Goal: Task Accomplishment & Management: Complete application form

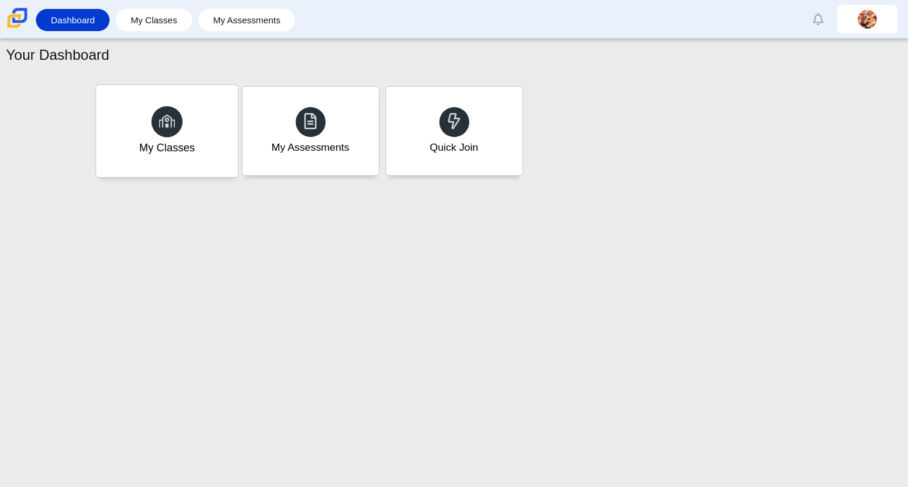
click at [200, 135] on div "My Classes" at bounding box center [167, 131] width 142 height 92
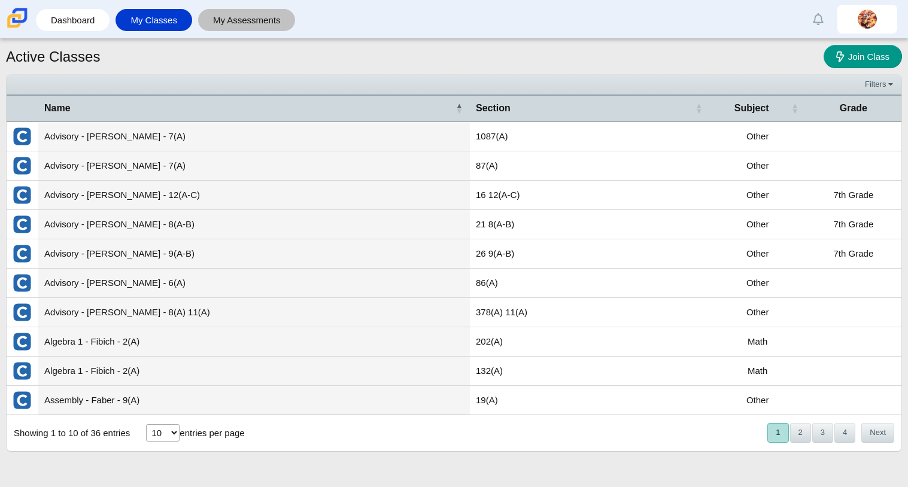
click at [279, 17] on link "My Assessments" at bounding box center [247, 20] width 86 height 22
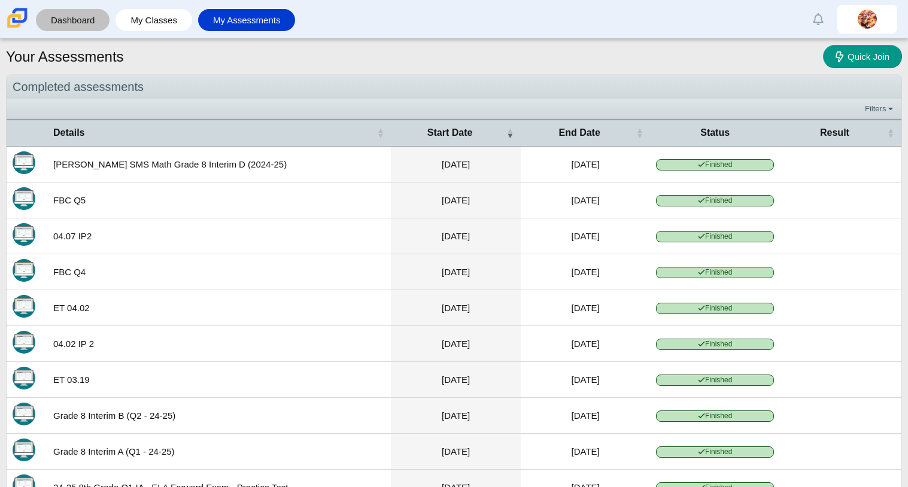
click at [80, 19] on link "Dashboard" at bounding box center [73, 20] width 62 height 22
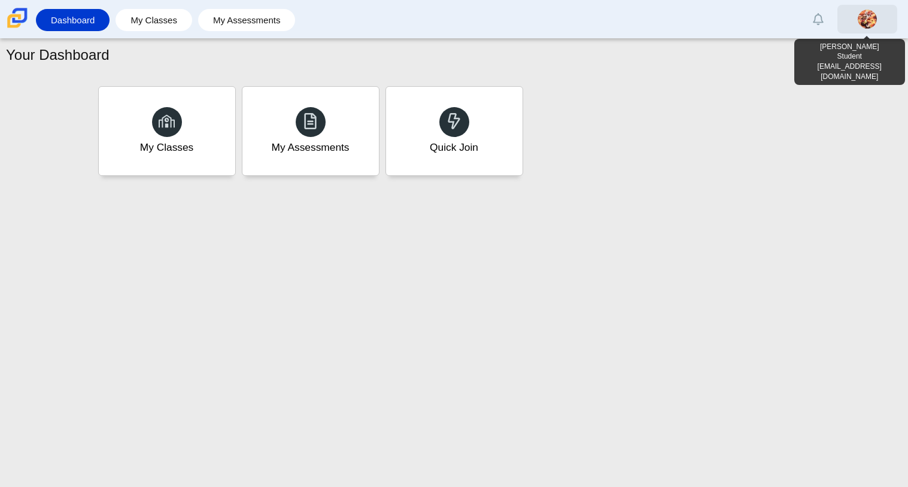
click at [871, 16] on img at bounding box center [867, 19] width 19 height 19
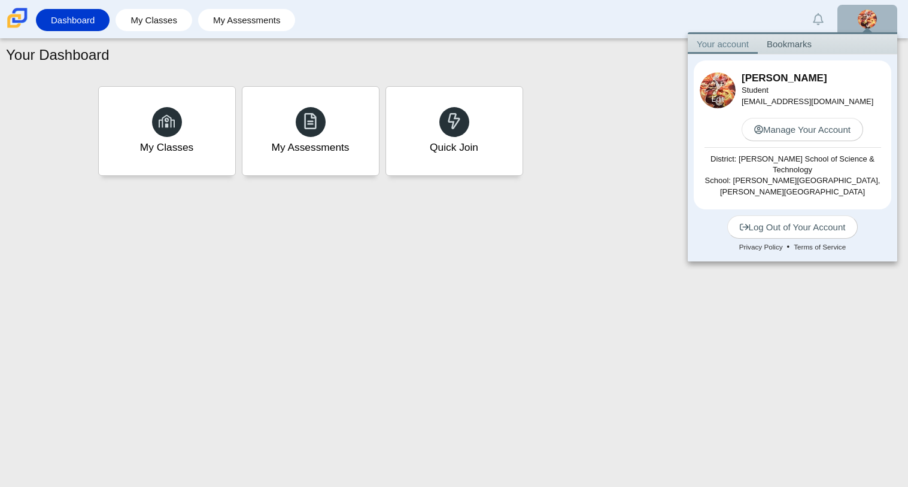
click at [706, 84] on img at bounding box center [718, 90] width 36 height 36
click at [710, 96] on div "Edit" at bounding box center [718, 99] width 36 height 18
click at [715, 97] on link "Edit" at bounding box center [718, 100] width 13 height 10
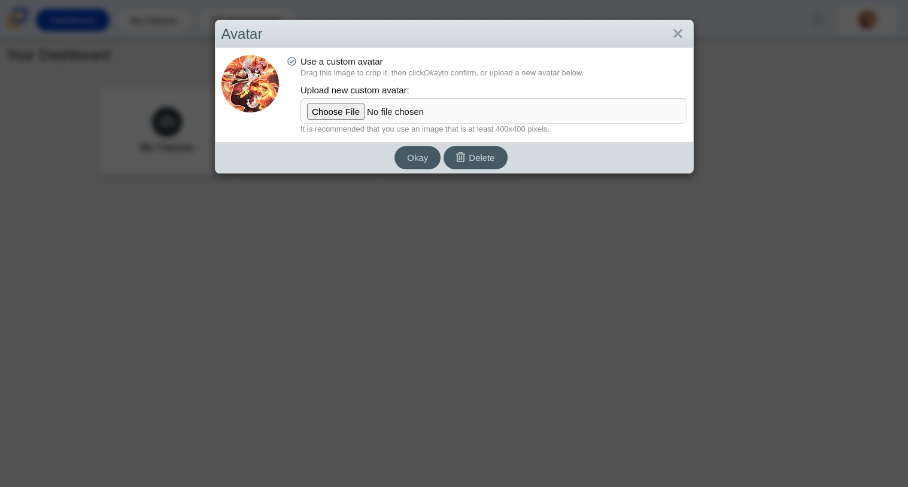
click at [243, 90] on img at bounding box center [249, 83] width 57 height 57
click at [342, 111] on input "file" at bounding box center [493, 111] width 387 height 26
click at [437, 157] on button "Okay" at bounding box center [417, 157] width 46 height 23
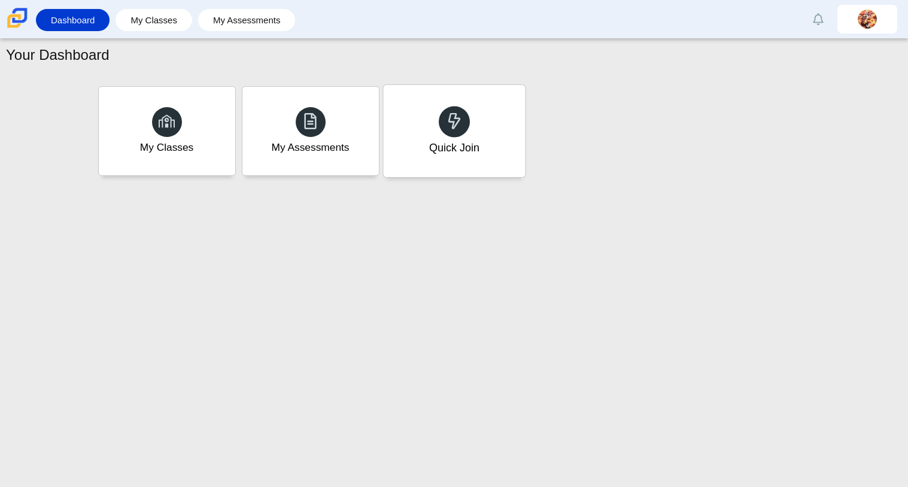
click at [437, 127] on div "Quick Join" at bounding box center [454, 131] width 142 height 92
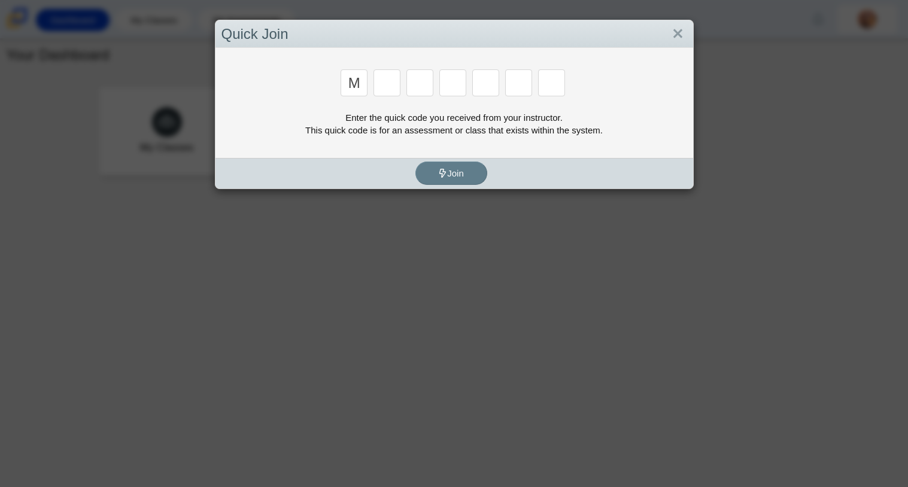
type input "m"
type input "7"
type input "e"
type input "3"
type input "e"
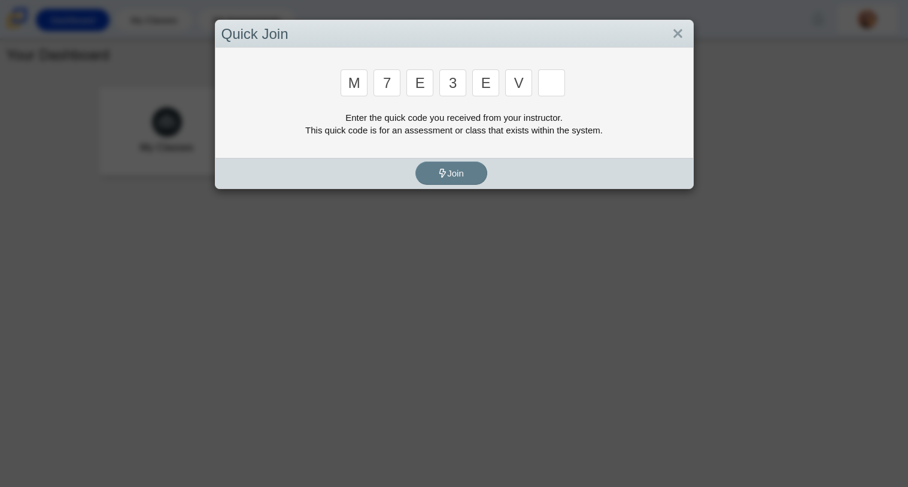
type input "v"
type input "w"
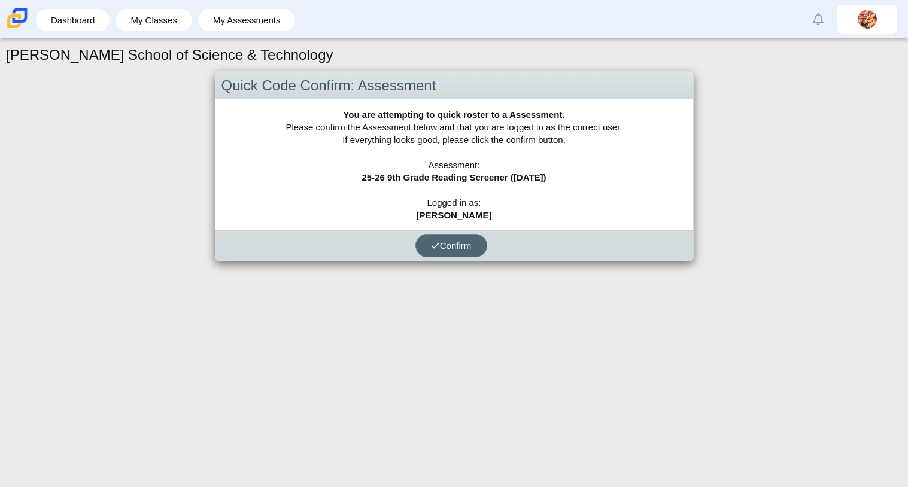
click at [462, 248] on span "Confirm" at bounding box center [451, 246] width 41 height 10
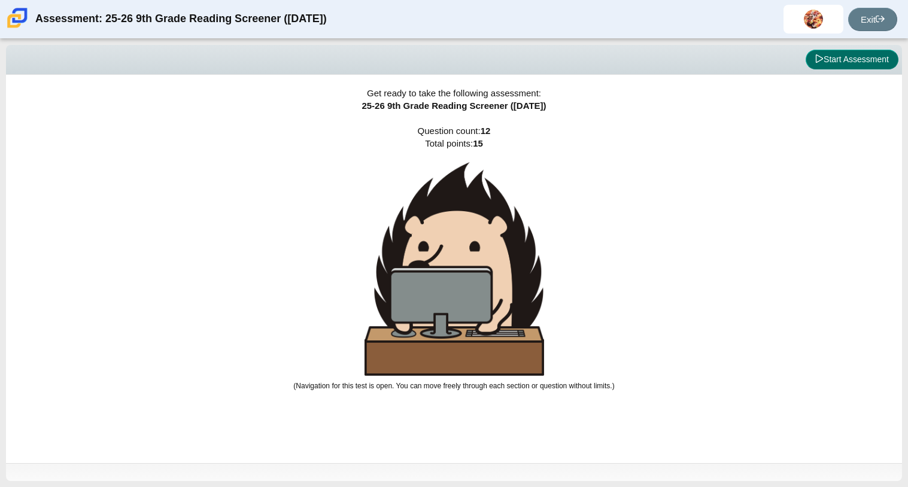
click at [839, 57] on button "Start Assessment" at bounding box center [851, 60] width 93 height 20
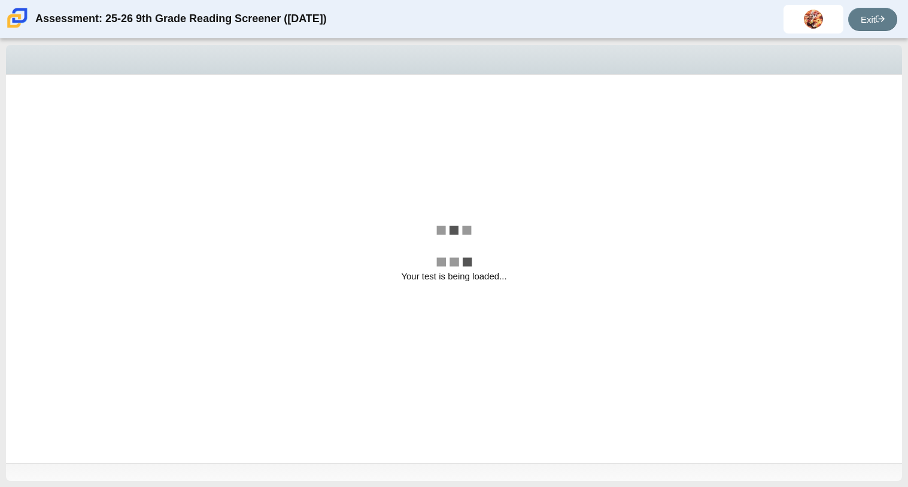
select select "ccc5b315-3c7c-471c-bf90-f22c8299c798"
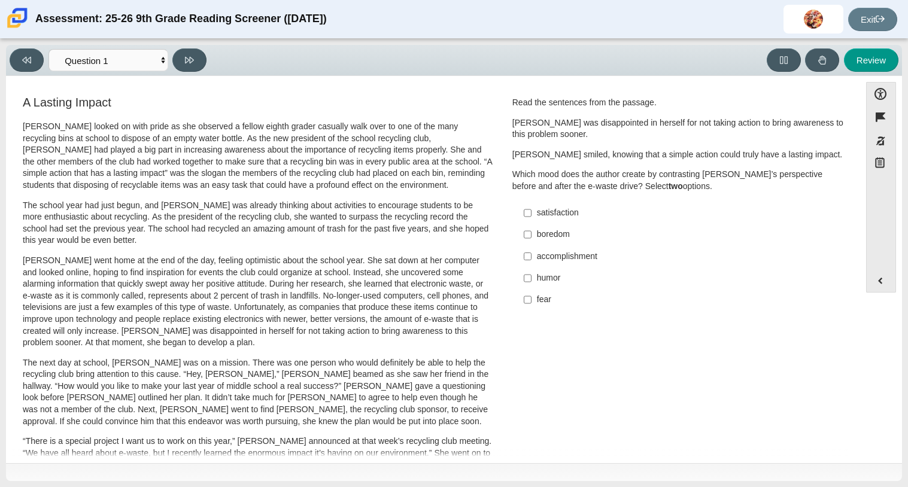
click at [839, 57] on div "Review" at bounding box center [555, 59] width 688 height 23
click at [524, 252] on input "accomplishment accomplishment" at bounding box center [528, 256] width 8 height 22
checkbox input "true"
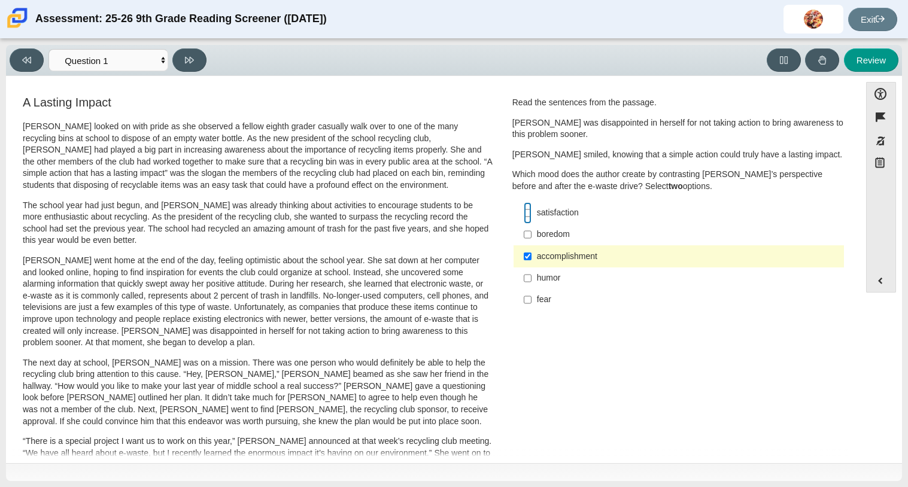
click at [524, 221] on input "satisfaction satisfaction" at bounding box center [528, 213] width 8 height 22
checkbox input "true"
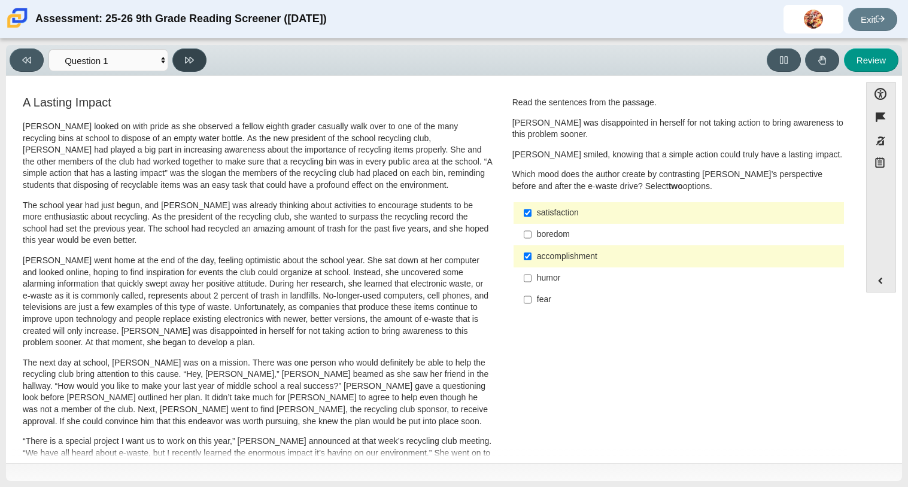
click at [195, 60] on button at bounding box center [189, 59] width 34 height 23
select select "0ff64528-ffd7-428d-b192-babfaadd44e8"
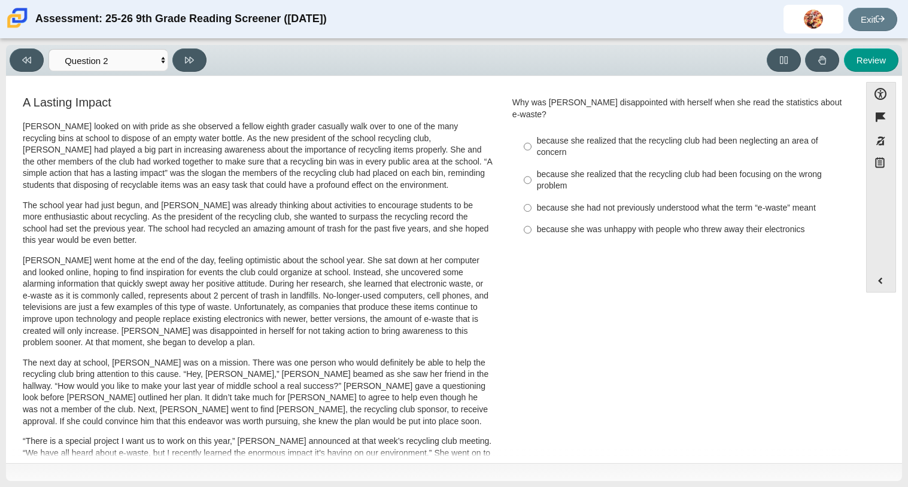
click at [537, 135] on div "because she realized that the recycling club had been neglecting an area of con…" at bounding box center [688, 146] width 302 height 23
click at [531, 130] on input "because she realized that the recycling club had been neglecting an area of con…" at bounding box center [528, 147] width 8 height 34
radio input "true"
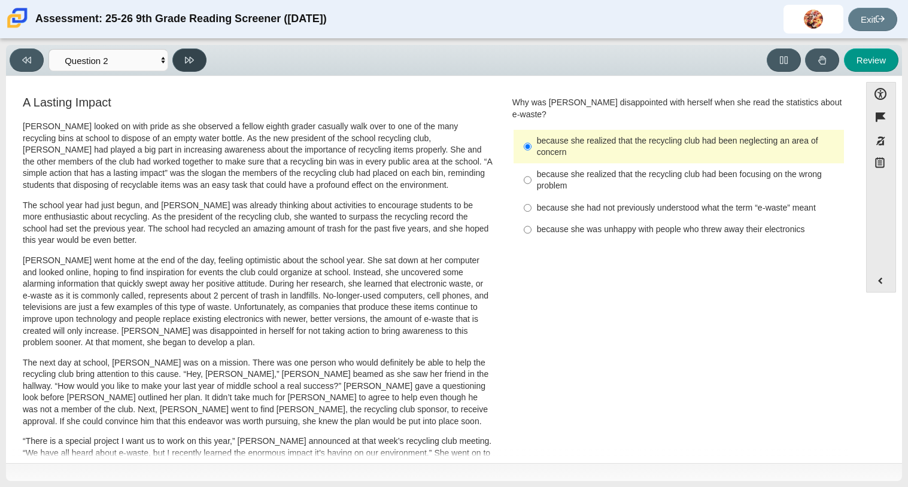
click at [190, 62] on icon at bounding box center [189, 60] width 9 height 9
select select "7ce3d843-6974-4858-901c-1ff39630e843"
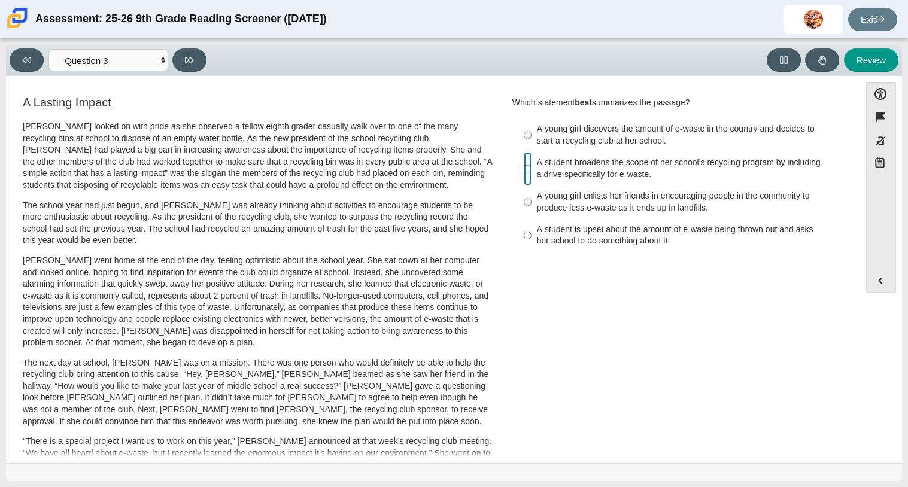
click at [526, 170] on input "A student broadens the scope of her school’s recycling program by including a d…" at bounding box center [528, 169] width 8 height 34
radio input "true"
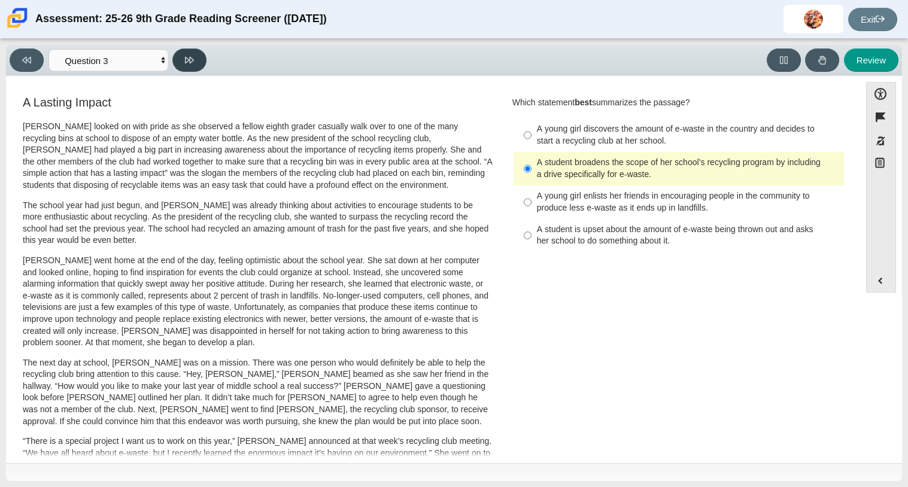
click at [181, 58] on button at bounding box center [189, 59] width 34 height 23
select select "ca9ea0f1-49c5-4bd1-83b0-472c18652b42"
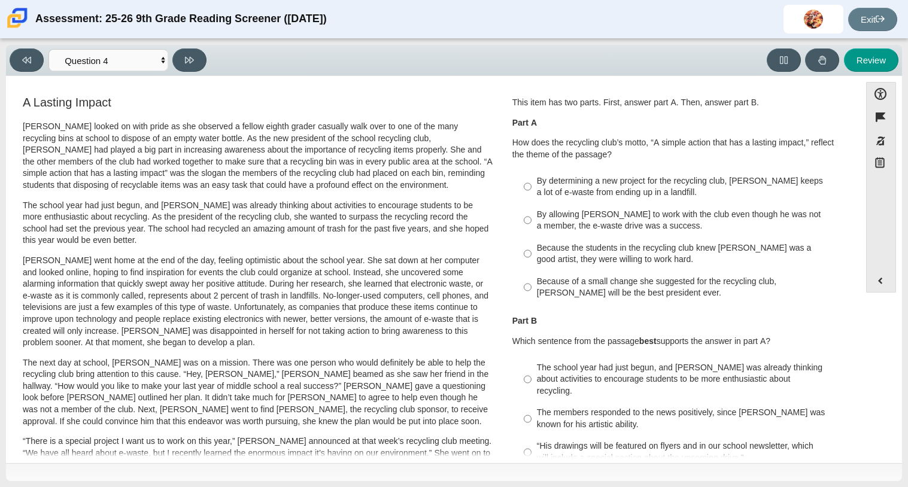
click at [599, 190] on div "By determining a new project for the recycling club, Scarlett keeps a lot of e-…" at bounding box center [688, 186] width 302 height 23
click at [531, 190] on input "By determining a new project for the recycling club, Scarlett keeps a lot of e-…" at bounding box center [528, 187] width 8 height 34
radio input "true"
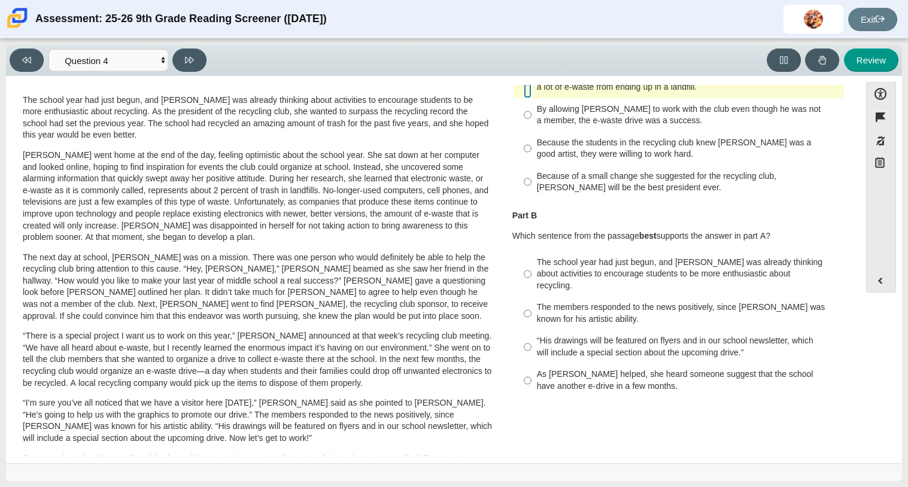
scroll to position [106, 0]
click at [608, 368] on div "As Scarlett helped, she heard someone suggest that the school have another e-dr…" at bounding box center [688, 379] width 302 height 23
click at [531, 366] on input "As Scarlett helped, she heard someone suggest that the school have another e-dr…" at bounding box center [528, 380] width 8 height 34
radio input "true"
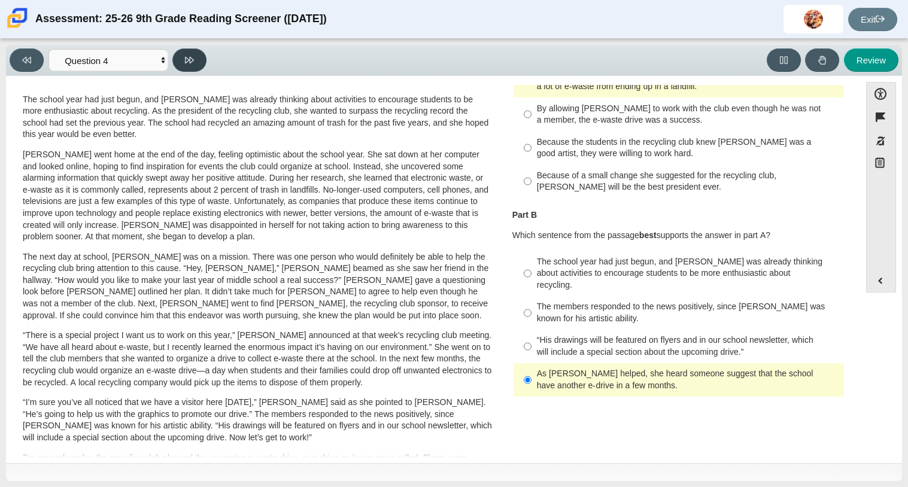
click at [194, 62] on button at bounding box center [189, 59] width 34 height 23
select select "e41f1a79-e29f-4095-8030-a53364015bed"
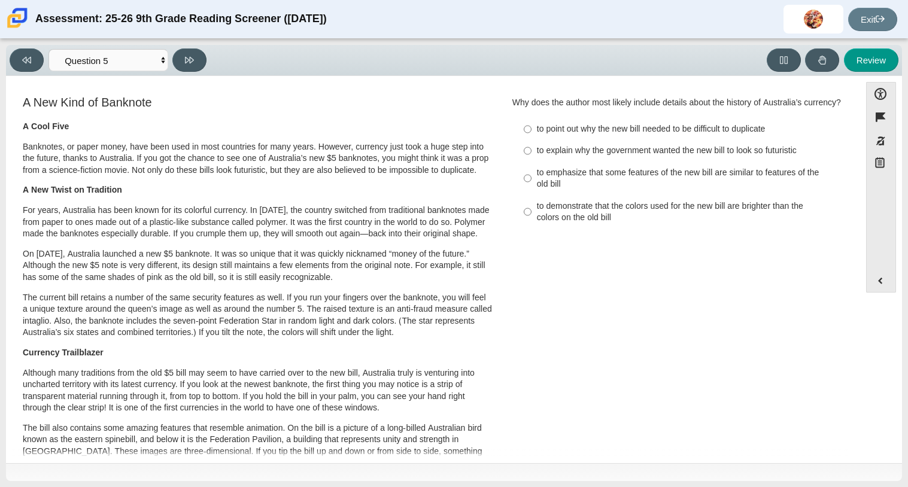
click at [648, 177] on label "to emphasize that some features of the new bill are similar to features of the …" at bounding box center [679, 179] width 329 height 34
click at [531, 177] on input "to emphasize that some features of the new bill are similar to features of the …" at bounding box center [528, 179] width 8 height 34
radio input "true"
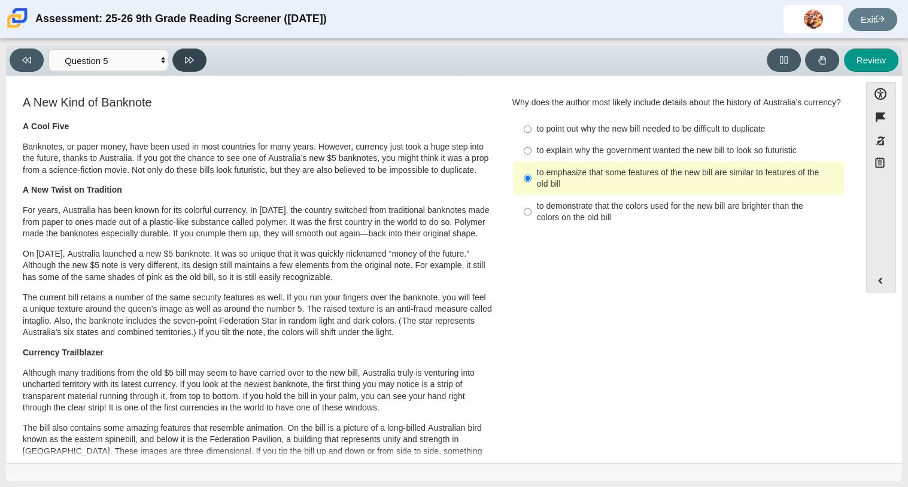
click at [203, 58] on button at bounding box center [189, 59] width 34 height 23
select select "69146e31-7b3d-4a3e-9ce6-f30c24342ae0"
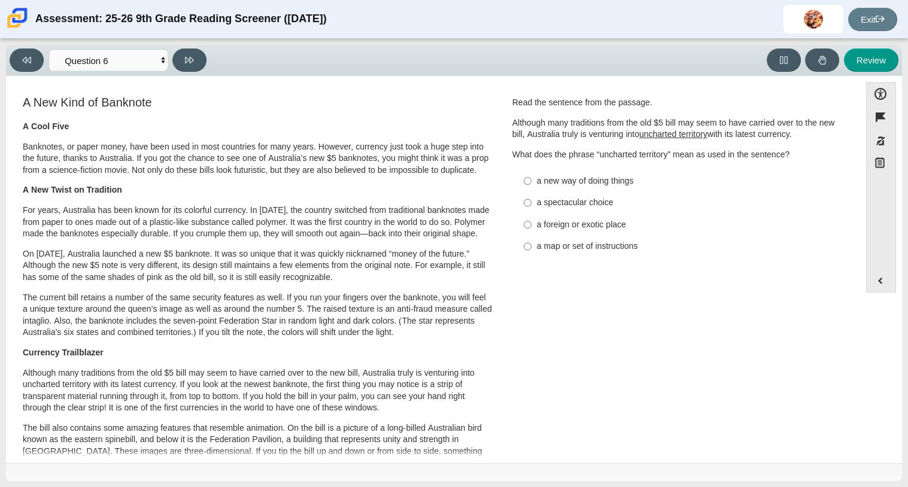
click at [577, 228] on div "a foreign or exotic place" at bounding box center [688, 225] width 302 height 12
click at [531, 228] on input "a foreign or exotic place a foreign or exotic place" at bounding box center [528, 225] width 8 height 22
radio input "true"
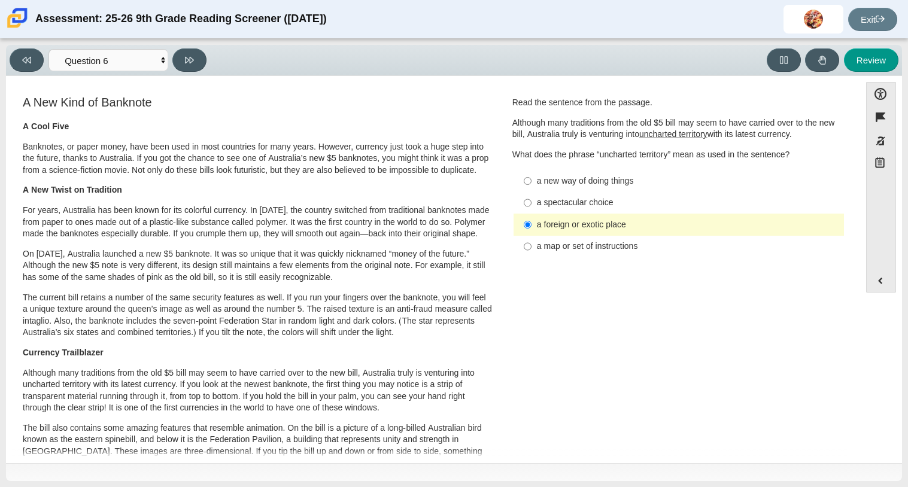
click at [578, 180] on div "a new way of doing things" at bounding box center [688, 181] width 302 height 12
click at [531, 180] on input "a new way of doing things a new way of doing things" at bounding box center [528, 181] width 8 height 22
radio input "true"
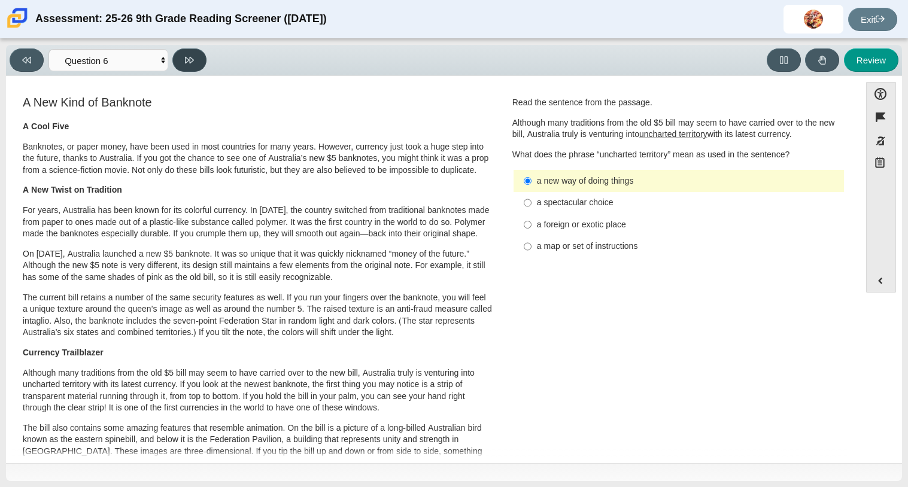
click at [201, 60] on button at bounding box center [189, 59] width 34 height 23
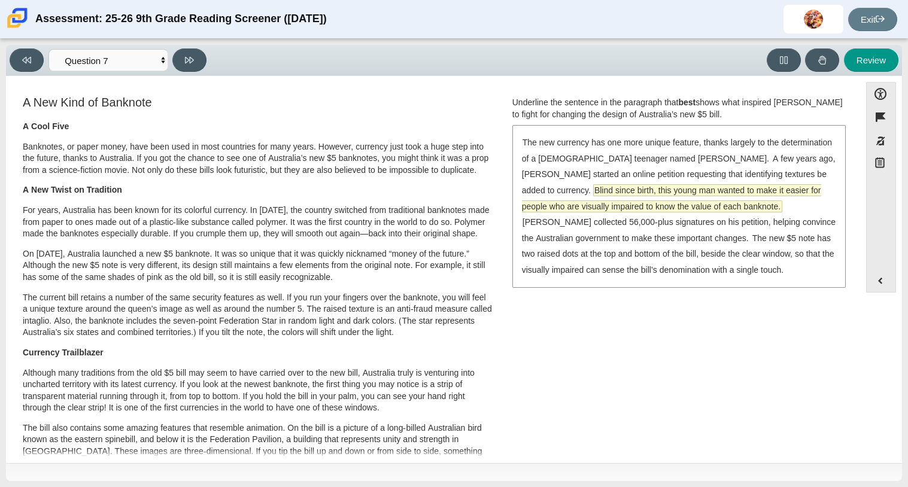
click at [612, 193] on span "Blind since birth, this young man wanted to make it easier for people who are v…" at bounding box center [671, 198] width 299 height 27
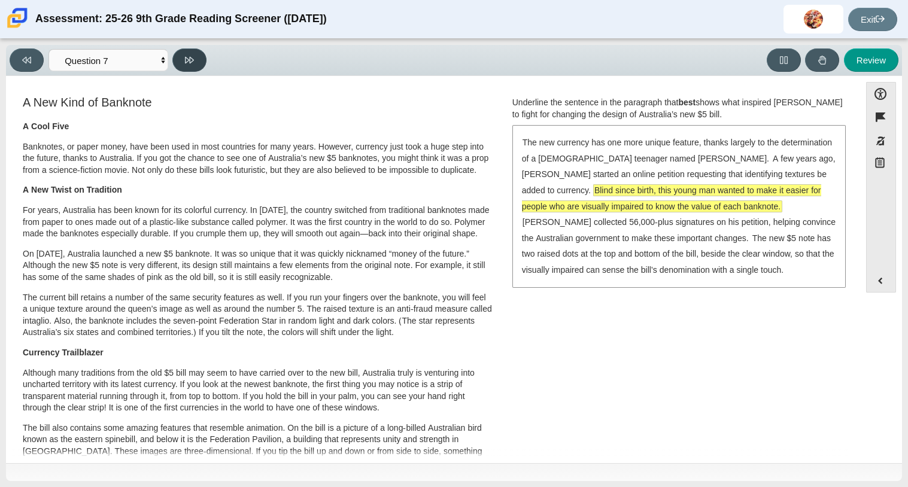
click at [195, 60] on button at bounding box center [189, 59] width 34 height 23
select select "ea8338c2-a6a3-418e-a305-2b963b54a290"
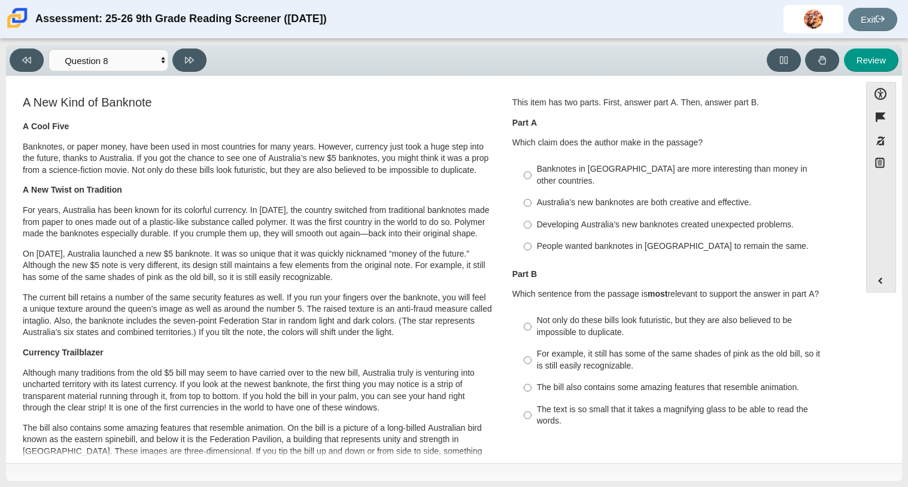
click at [647, 197] on div "Australia’s new banknotes are both creative and effective." at bounding box center [688, 203] width 302 height 12
click at [531, 192] on input "Australia’s new banknotes are both creative and effective. Australia’s new bank…" at bounding box center [528, 203] width 8 height 22
radio input "true"
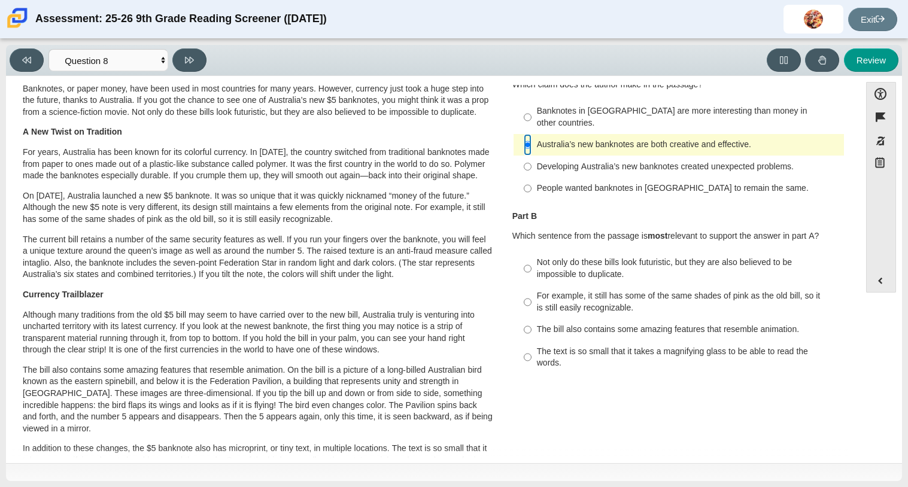
scroll to position [63, 0]
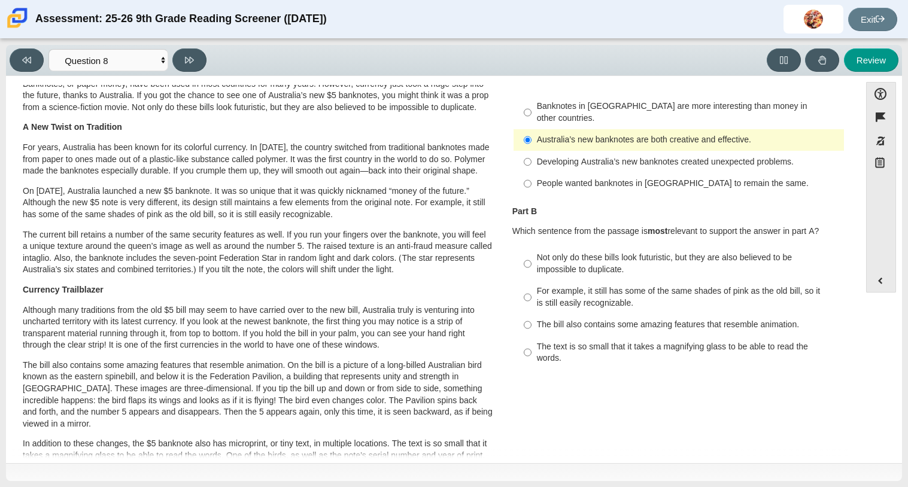
click at [633, 252] on div "Not only do these bills look futuristic, but they are also believed to be impos…" at bounding box center [688, 263] width 302 height 23
click at [531, 247] on input "Not only do these bills look futuristic, but they are also believed to be impos…" at bounding box center [528, 264] width 8 height 34
radio input "true"
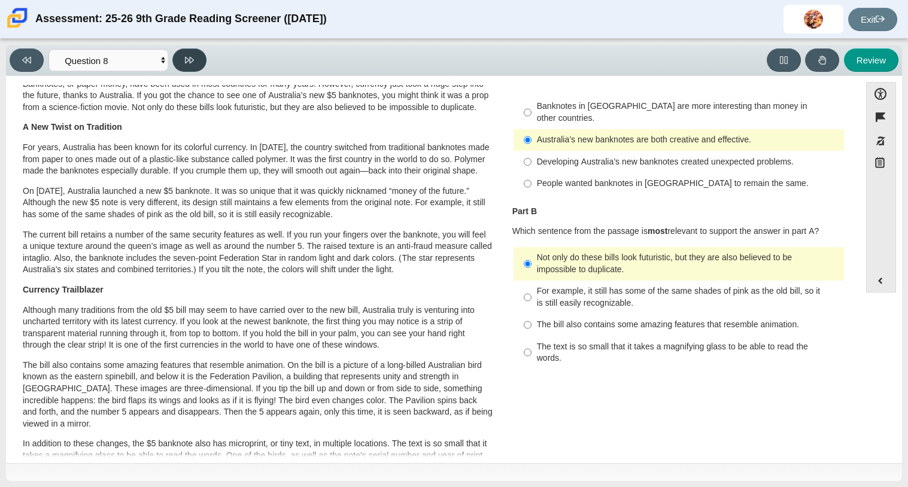
click at [193, 62] on icon at bounding box center [189, 60] width 9 height 9
select select "89f058d6-b15c-4ef5-a4b3-fdaffb8868b6"
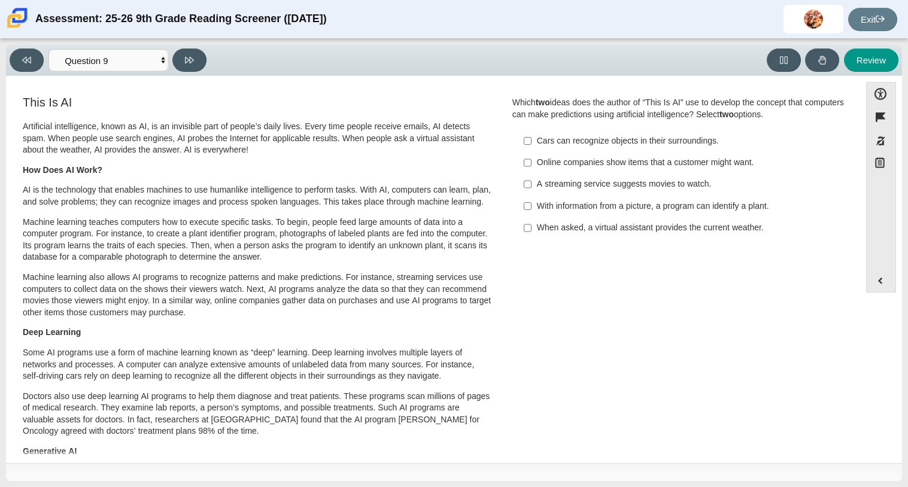
click at [643, 160] on div "Online companies show items that a customer might want." at bounding box center [688, 163] width 302 height 12
click at [531, 160] on input "Online companies show items that a customer might want. Online companies show i…" at bounding box center [528, 163] width 8 height 22
checkbox input "true"
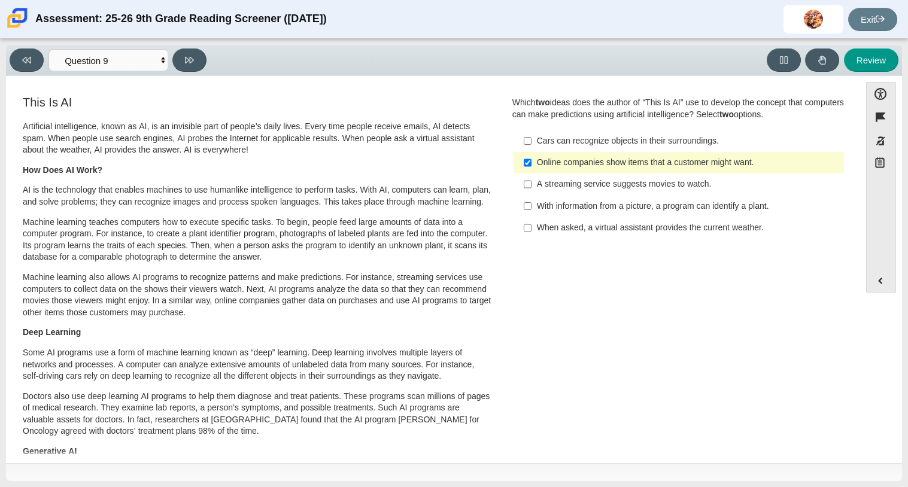
click at [643, 190] on div "A streaming service suggests movies to watch." at bounding box center [688, 184] width 302 height 12
click at [531, 190] on input "A streaming service suggests movies to watch. A streaming service suggests movi…" at bounding box center [528, 185] width 8 height 22
checkbox input "true"
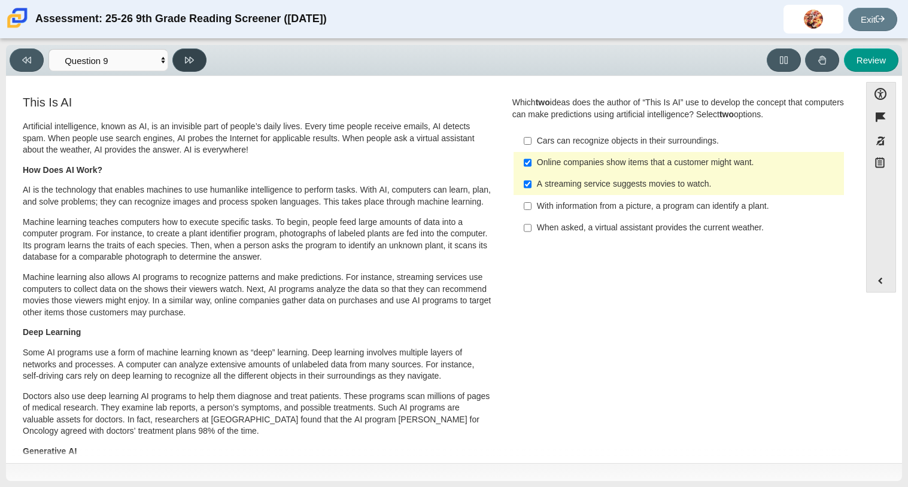
click at [194, 56] on button at bounding box center [189, 59] width 34 height 23
select select "cdf3c14e-a918-44d1-9b63-3db0fa81641e"
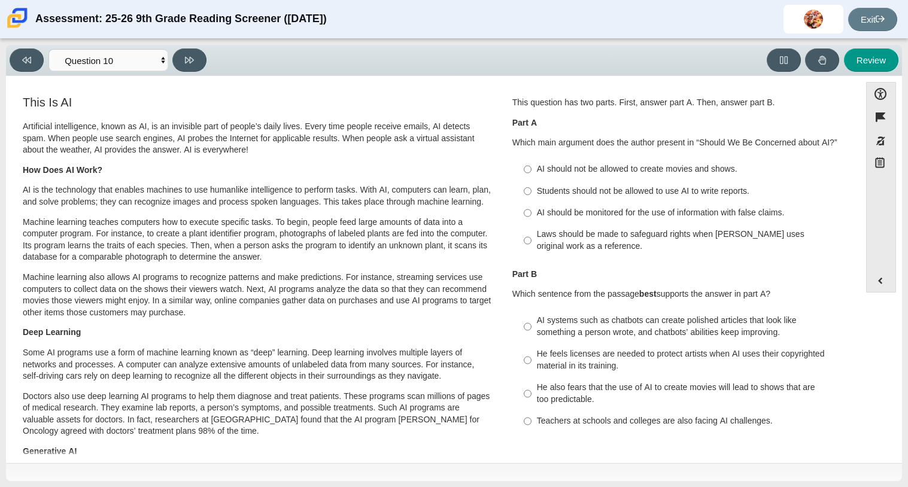
click at [601, 235] on div "Laws should be made to safeguard rights when AI uses original work as a referen…" at bounding box center [688, 240] width 302 height 23
click at [531, 235] on input "Laws should be made to safeguard rights when AI uses original work as a referen…" at bounding box center [528, 241] width 8 height 34
radio input "true"
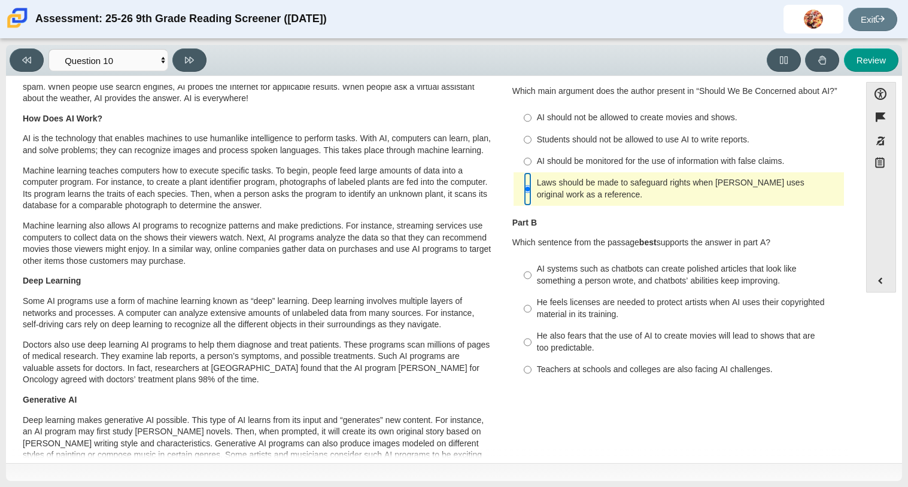
scroll to position [58, 0]
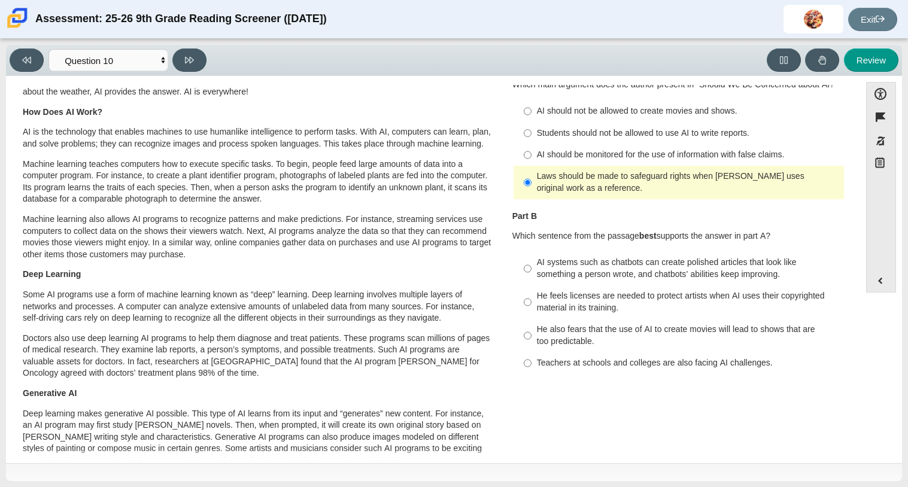
click at [596, 305] on div "He feels licenses are needed to protect artists when AI uses their copyrighted …" at bounding box center [688, 301] width 302 height 23
click at [531, 305] on input "He feels licenses are needed to protect artists when AI uses their copyrighted …" at bounding box center [528, 302] width 8 height 34
radio input "true"
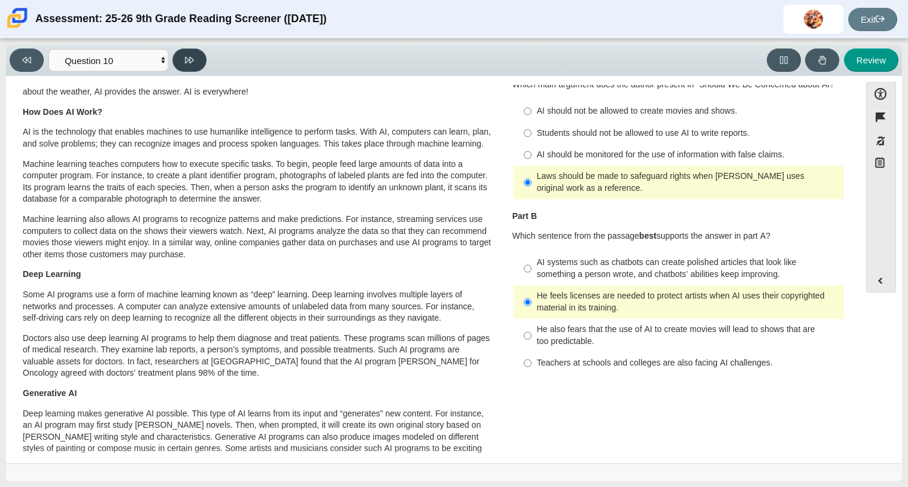
click at [194, 62] on button at bounding box center [189, 59] width 34 height 23
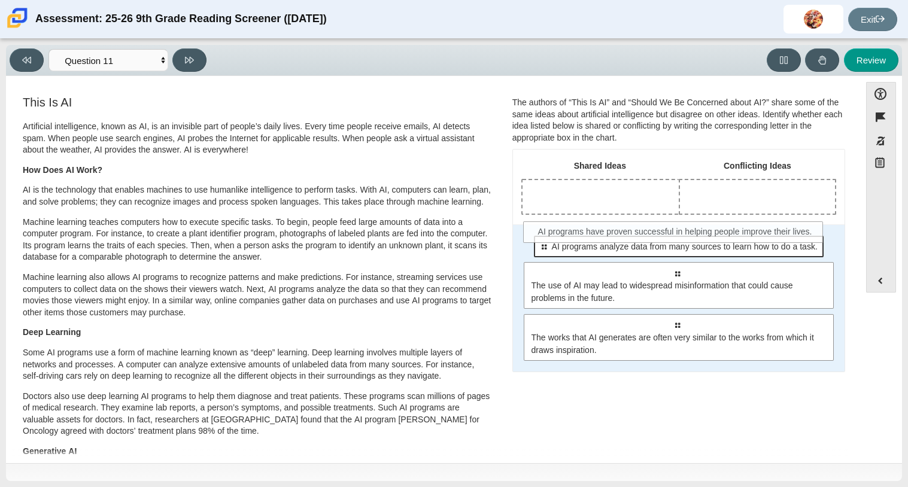
drag, startPoint x: 699, startPoint y: 255, endPoint x: 697, endPoint y: 239, distance: 16.3
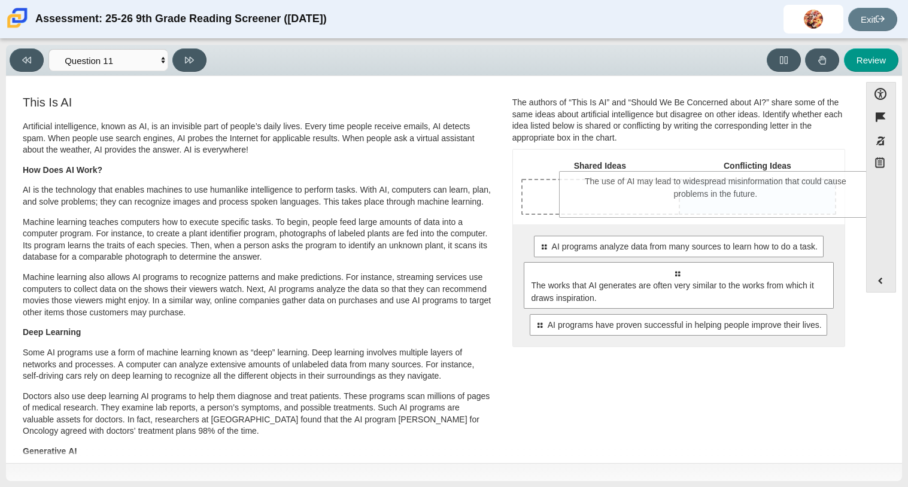
drag, startPoint x: 688, startPoint y: 296, endPoint x: 727, endPoint y: 203, distance: 100.6
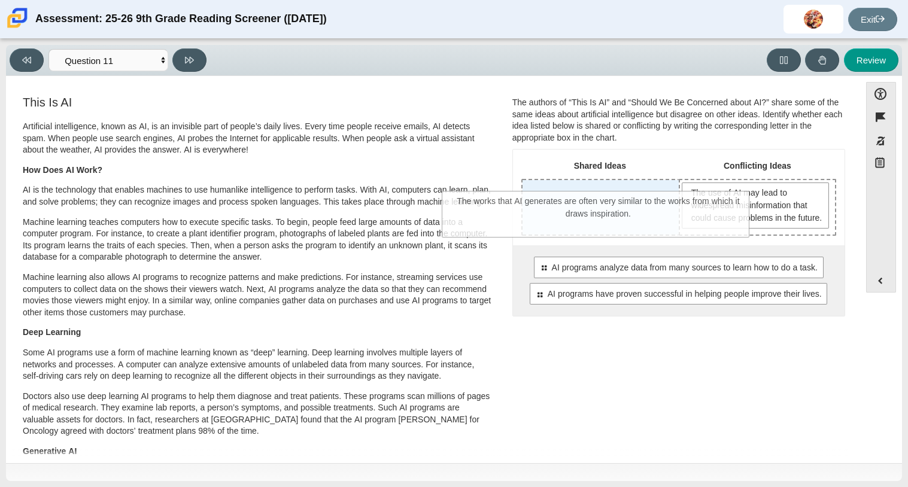
drag, startPoint x: 686, startPoint y: 334, endPoint x: 607, endPoint y: 230, distance: 130.7
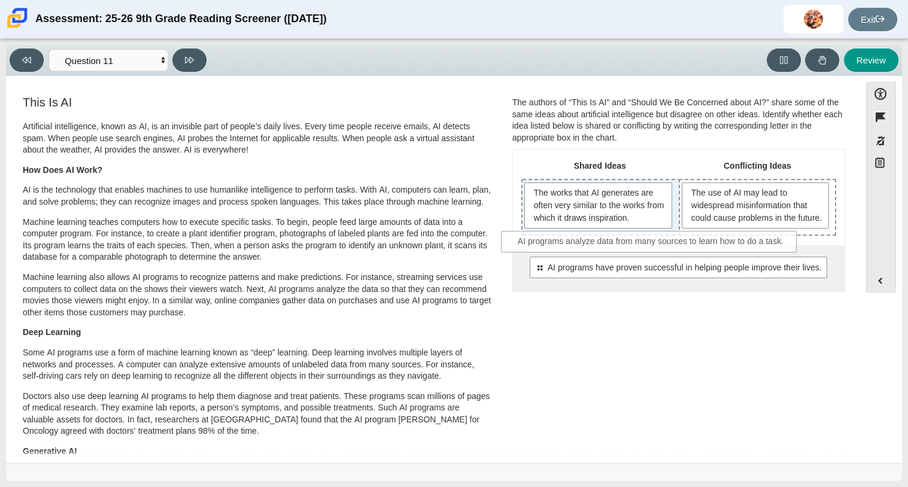
drag, startPoint x: 609, startPoint y: 281, endPoint x: 584, endPoint y: 244, distance: 45.3
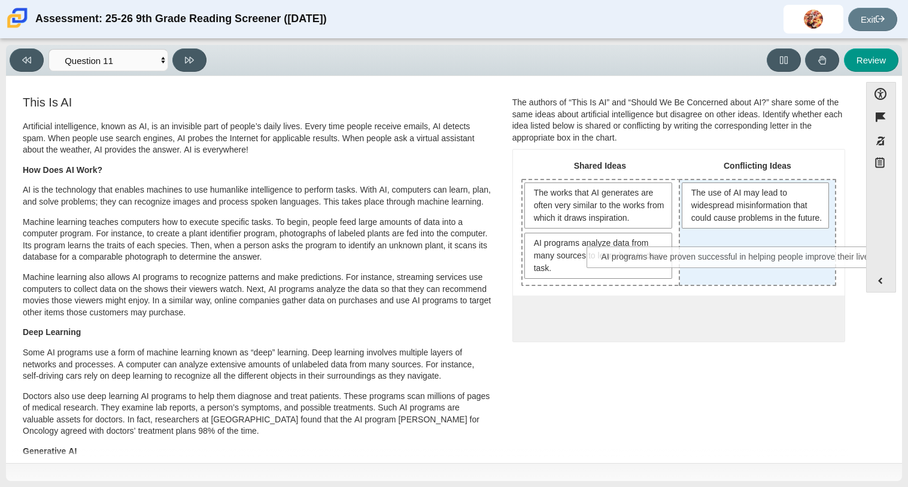
drag, startPoint x: 636, startPoint y: 315, endPoint x: 699, endPoint y: 256, distance: 86.8
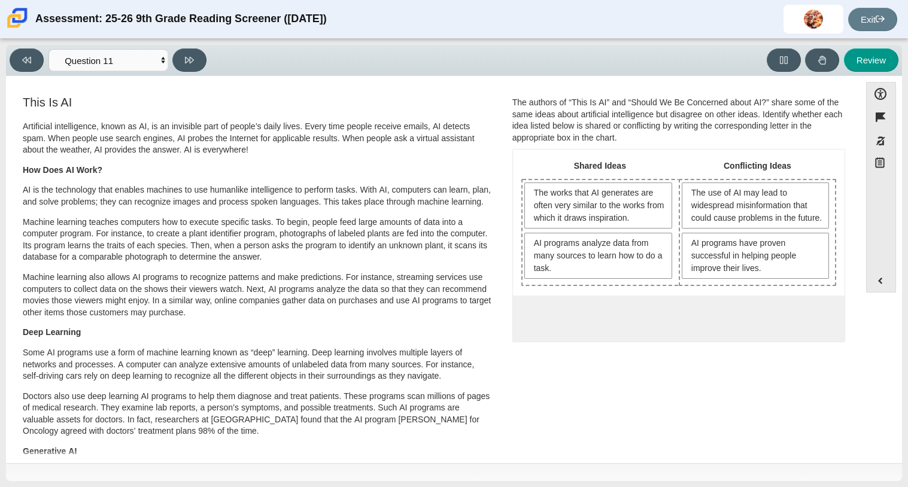
click at [193, 76] on div "Accessibility options Close Color scheme Font size Zoom Change the background a…" at bounding box center [454, 269] width 896 height 387
click at [187, 65] on button at bounding box center [189, 59] width 34 height 23
select select "c3effed4-44ce-4a19-bd96-1787f34e9b4c"
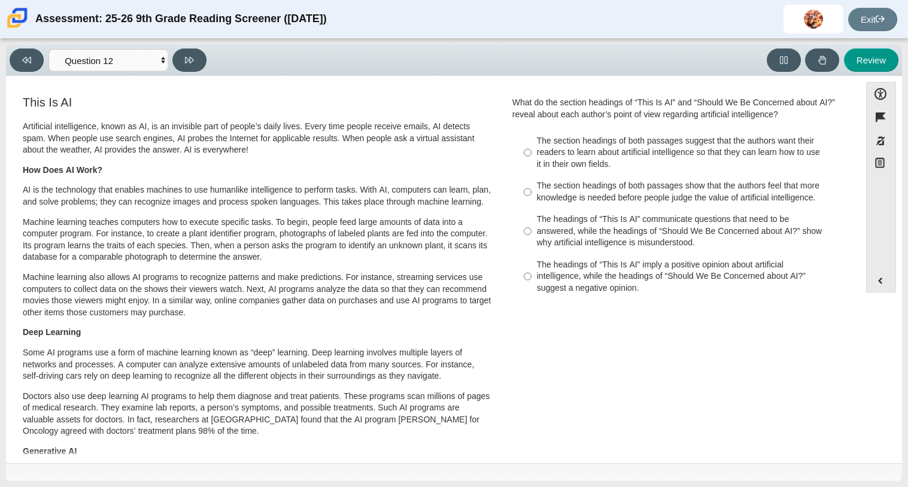
click at [588, 284] on div "The headings of “This Is AI” imply a positive opinion about artificial intellig…" at bounding box center [688, 276] width 302 height 35
click at [531, 284] on input "The headings of “This Is AI” imply a positive opinion about artificial intellig…" at bounding box center [528, 276] width 8 height 45
radio input "true"
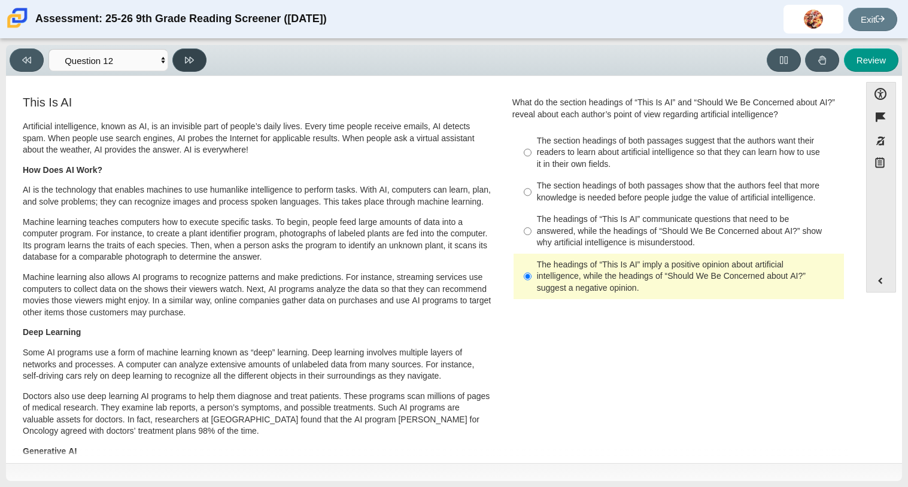
click at [181, 60] on button at bounding box center [189, 59] width 34 height 23
select select "review"
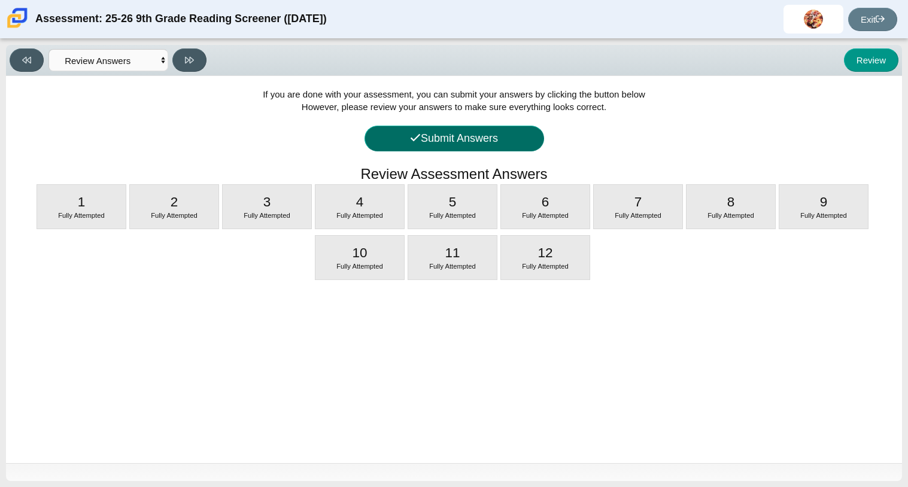
click at [464, 139] on button "Submit Answers" at bounding box center [454, 139] width 180 height 26
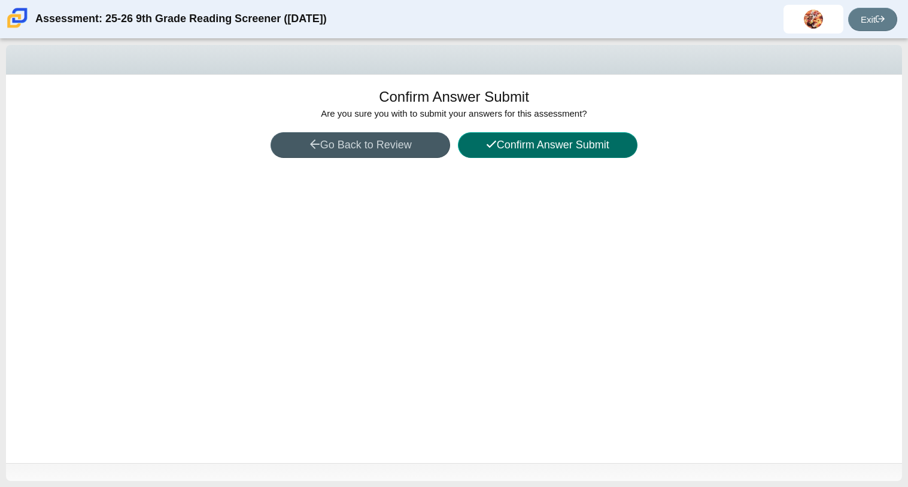
click at [487, 141] on icon at bounding box center [491, 144] width 11 height 11
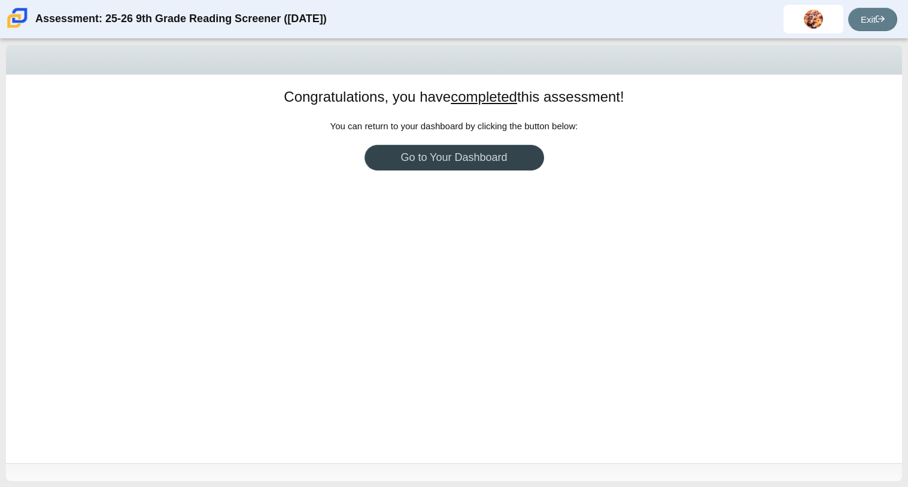
click at [502, 157] on link "Go to Your Dashboard" at bounding box center [454, 158] width 180 height 26
